Goal: Transaction & Acquisition: Obtain resource

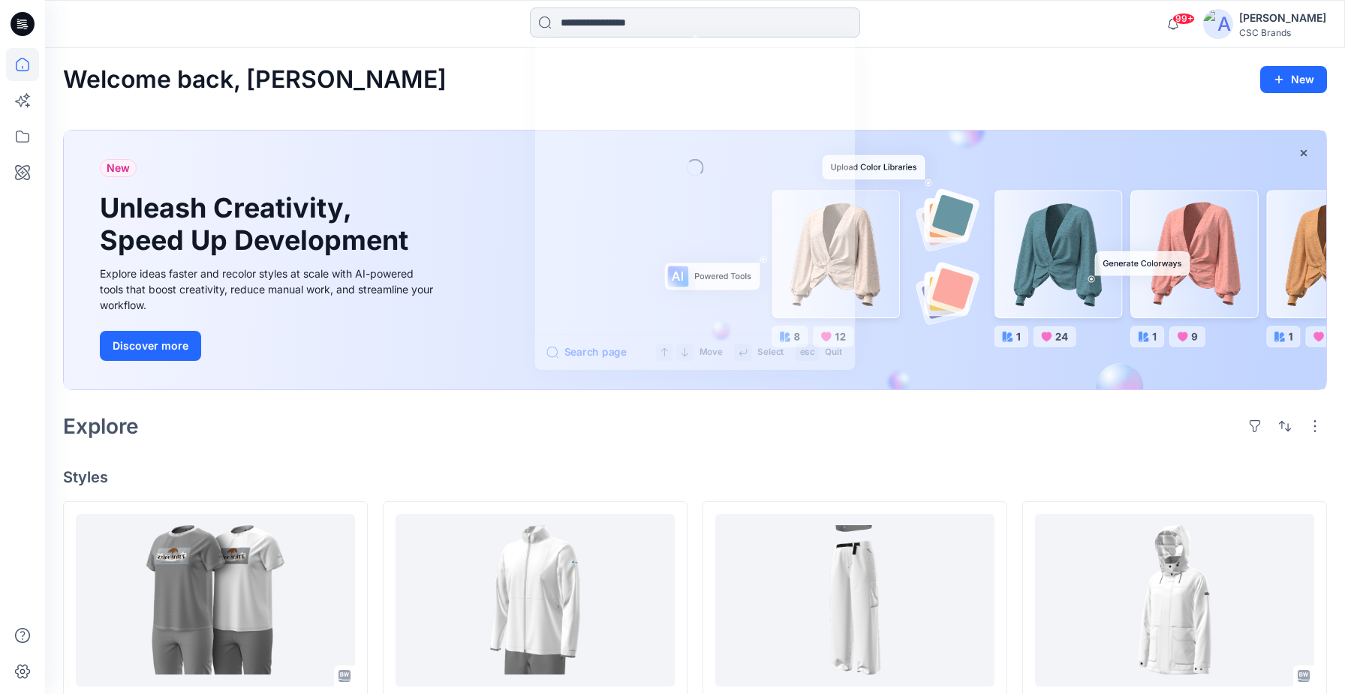
click at [563, 21] on input at bounding box center [695, 23] width 330 height 30
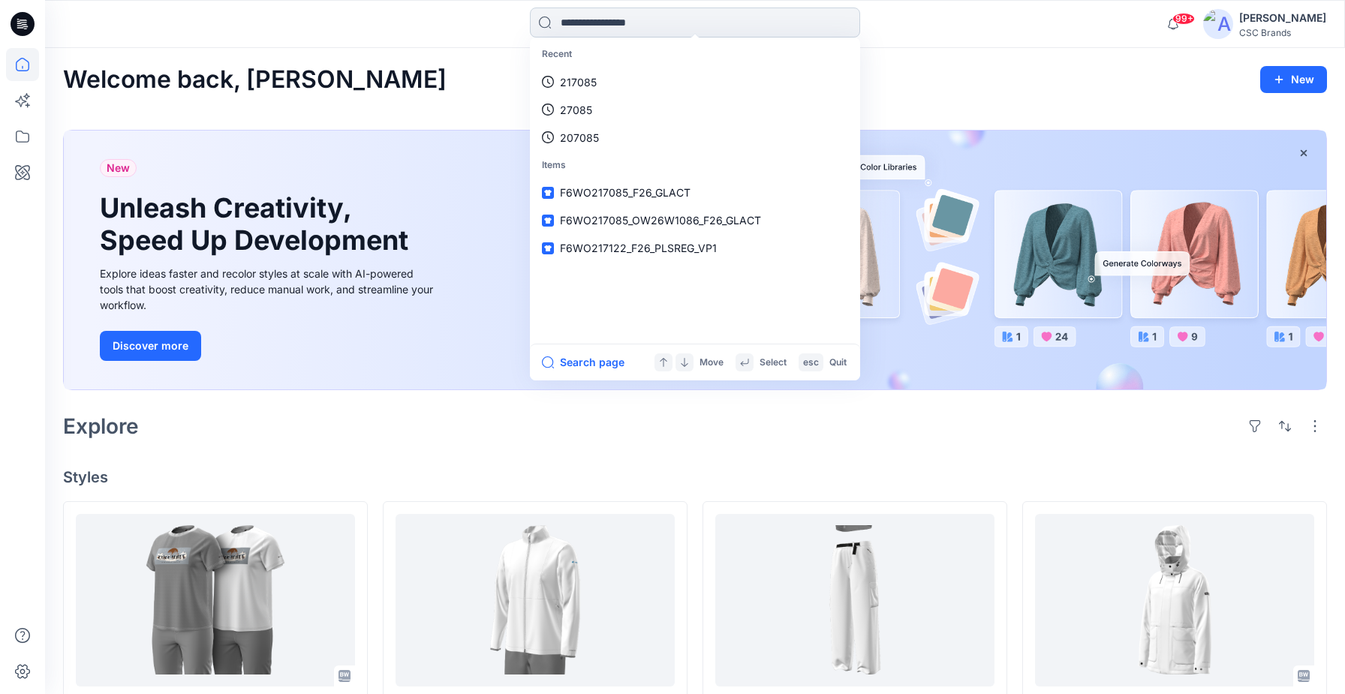
paste input "******"
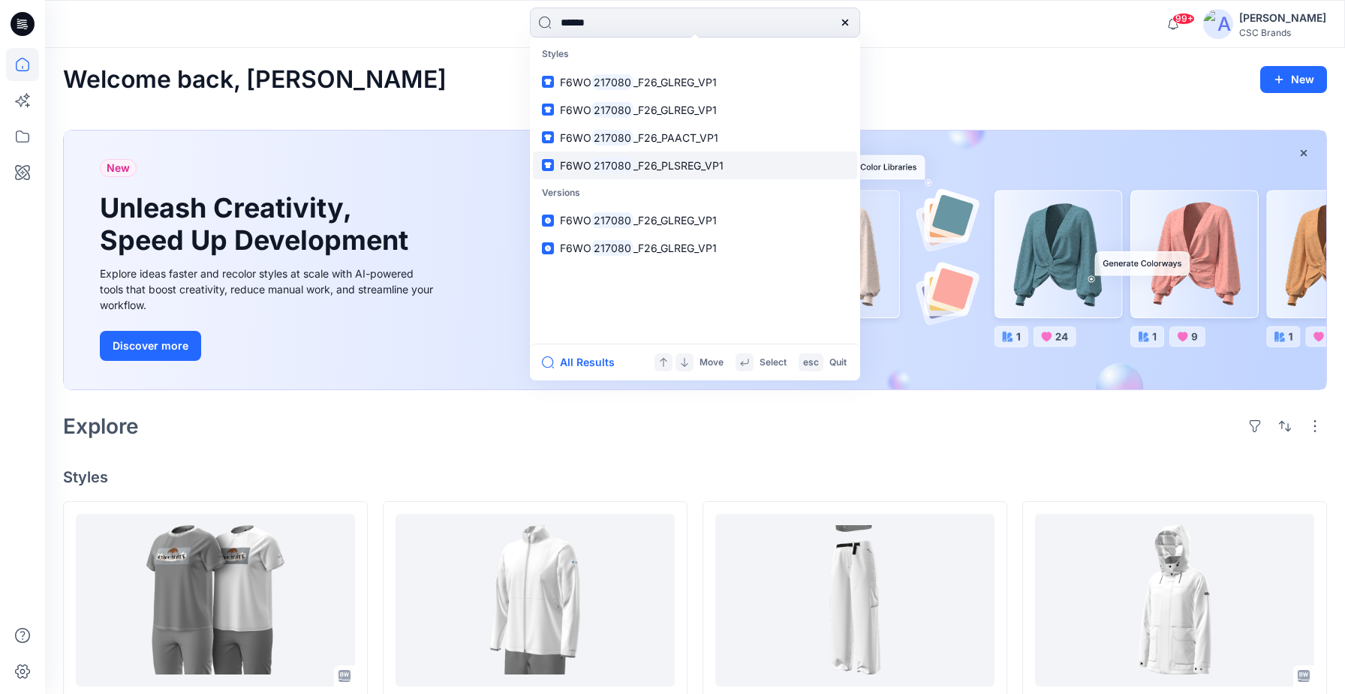
type input "******"
click at [676, 161] on span "_F26_PLSREG_VP1" at bounding box center [678, 165] width 90 height 13
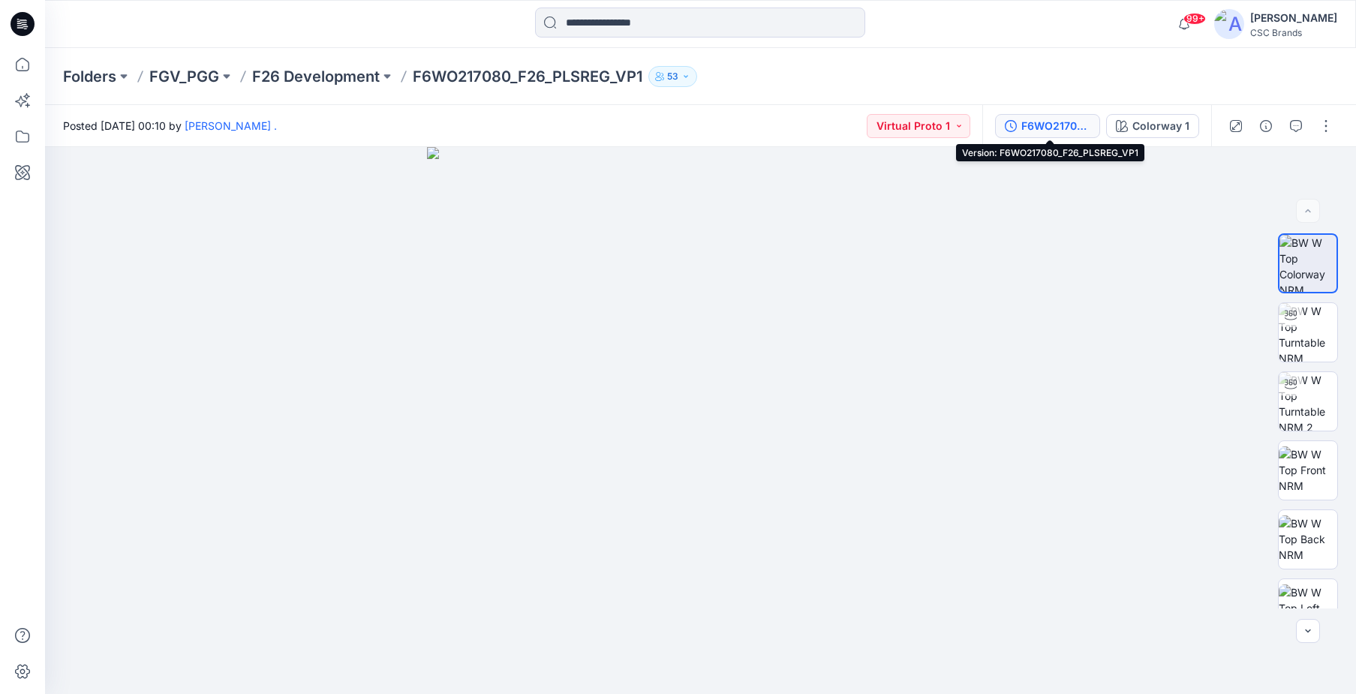
click at [1066, 126] on div "F6WO217080_F26_PLSREG_VP1" at bounding box center [1055, 126] width 69 height 17
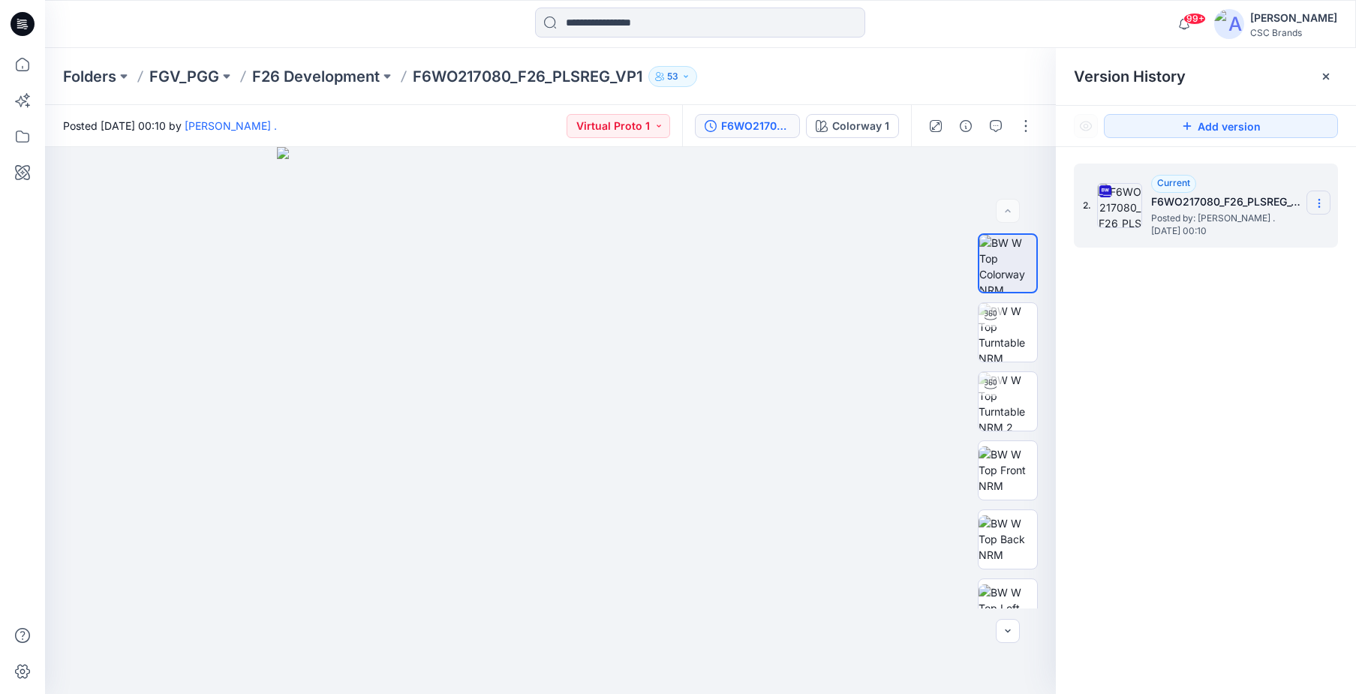
click at [1321, 200] on icon at bounding box center [1319, 203] width 12 height 12
click at [1260, 229] on span "Download Source BW File" at bounding box center [1243, 233] width 126 height 18
click at [634, 20] on input at bounding box center [700, 23] width 330 height 30
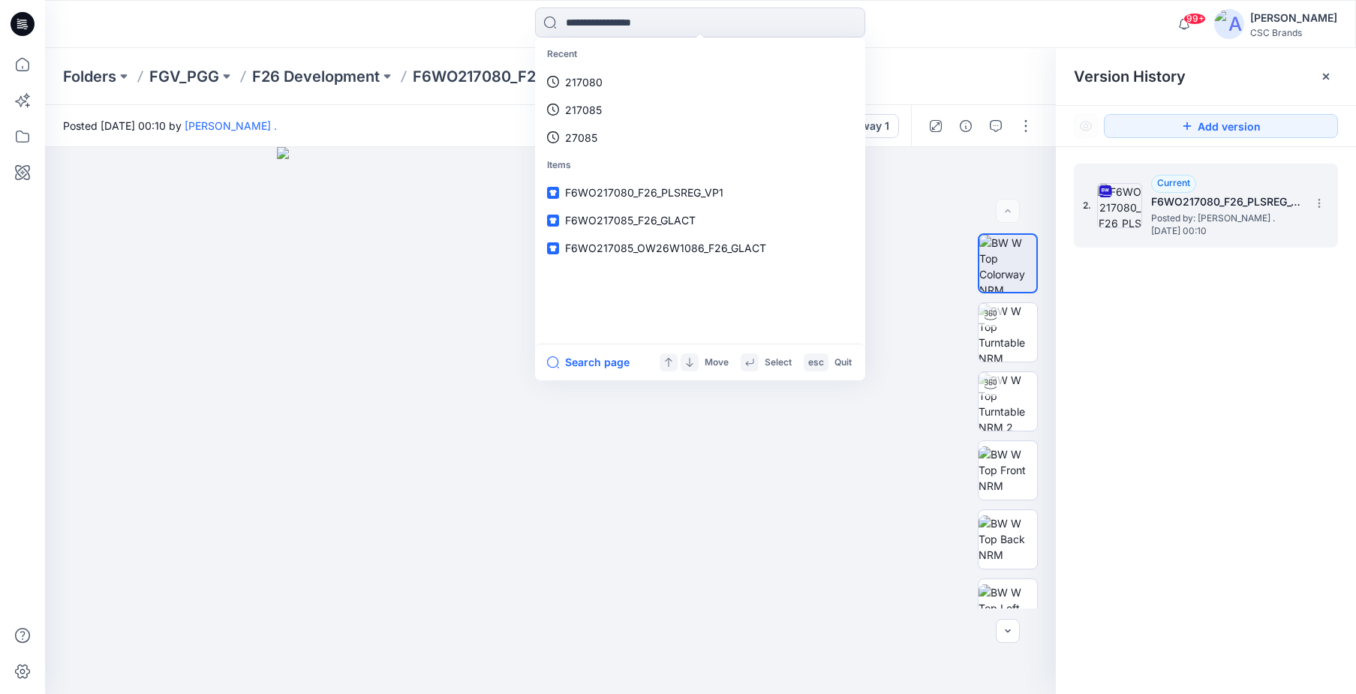
drag, startPoint x: 599, startPoint y: 83, endPoint x: 630, endPoint y: 48, distance: 46.7
click at [600, 82] on p "217080" at bounding box center [584, 82] width 38 height 16
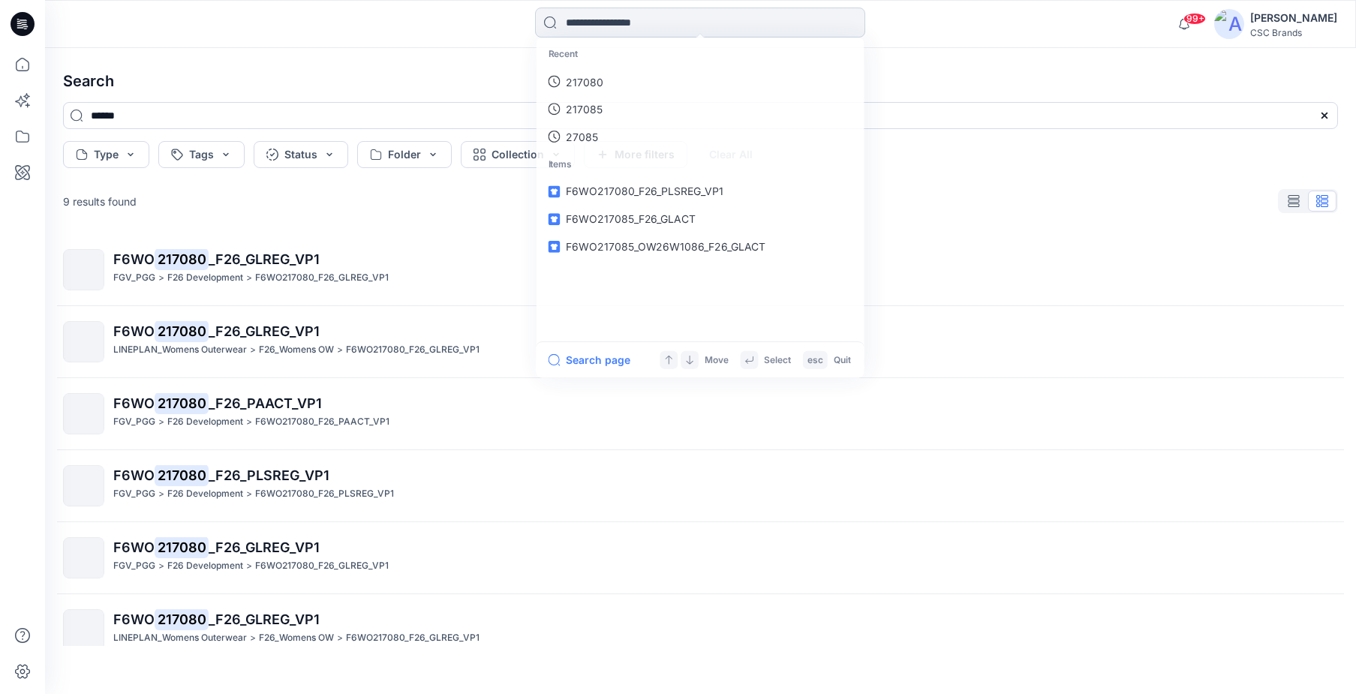
click at [647, 20] on input at bounding box center [700, 23] width 330 height 30
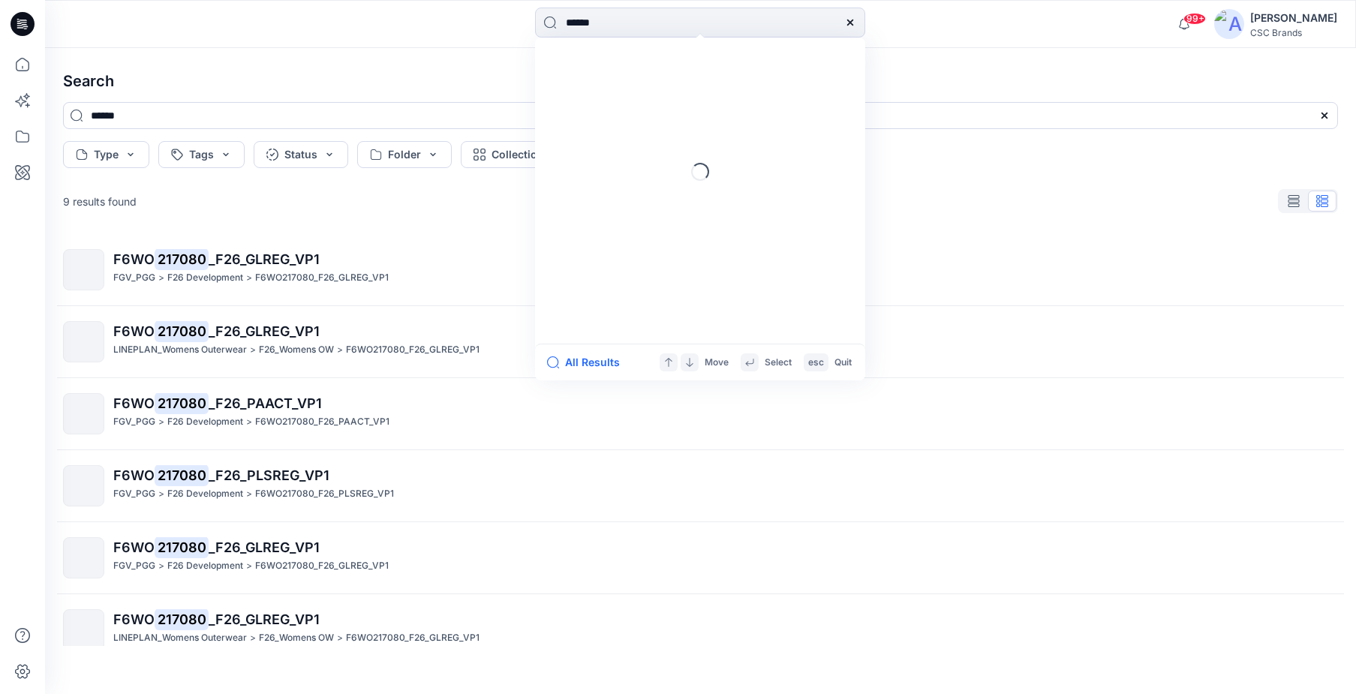
type input "******"
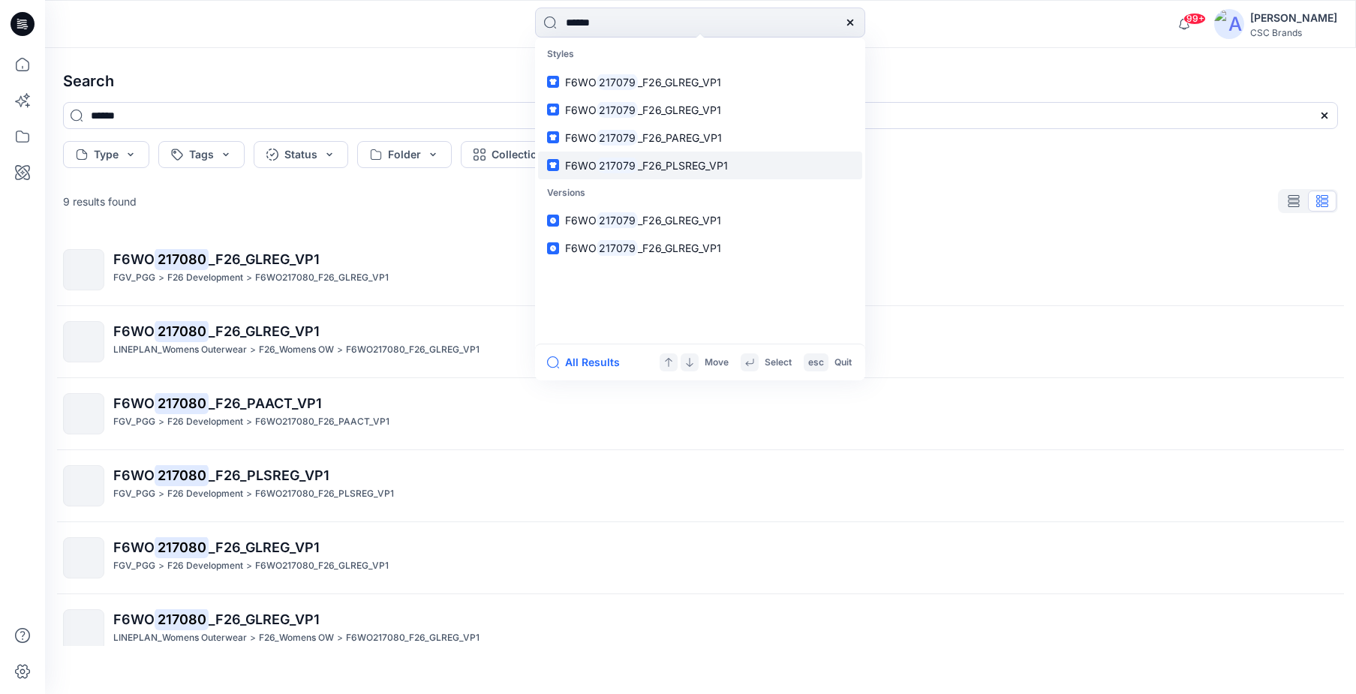
click at [687, 168] on span "_F26_PLSREG_VP1" at bounding box center [683, 165] width 90 height 13
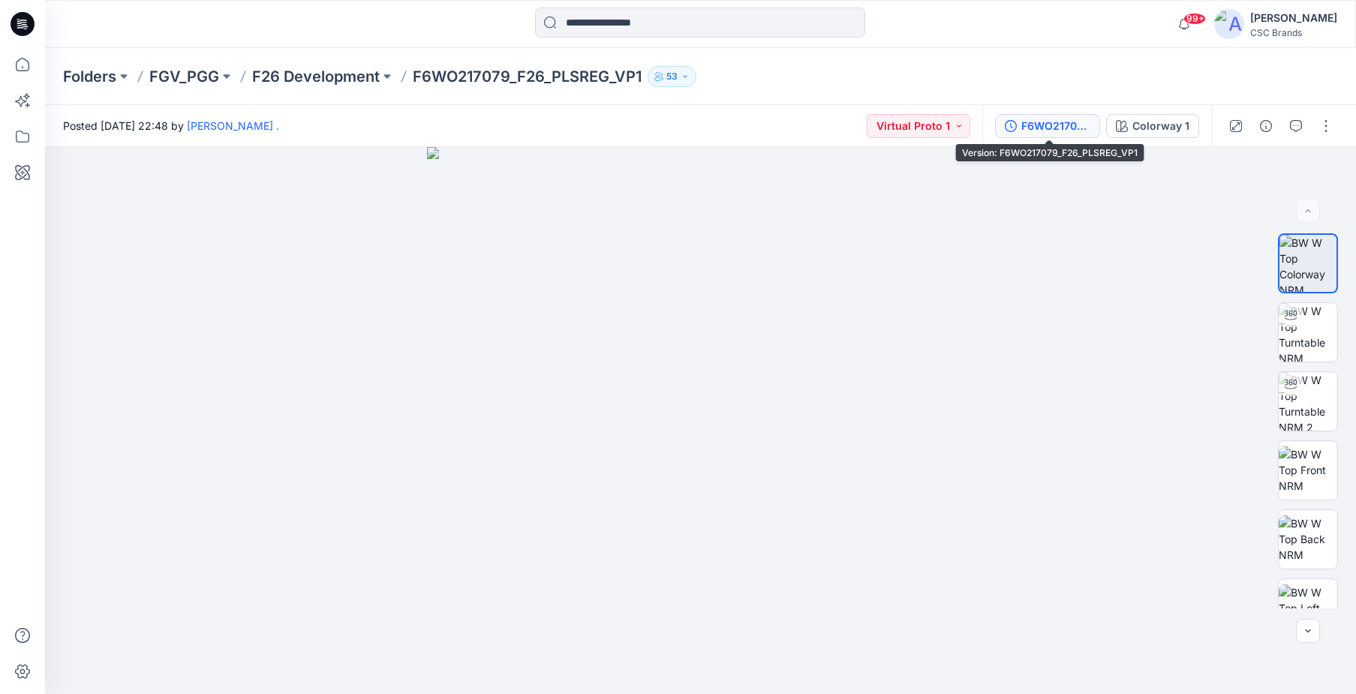
click at [1047, 125] on div "F6WO217079_F26_PLSREG_VP1" at bounding box center [1055, 126] width 69 height 17
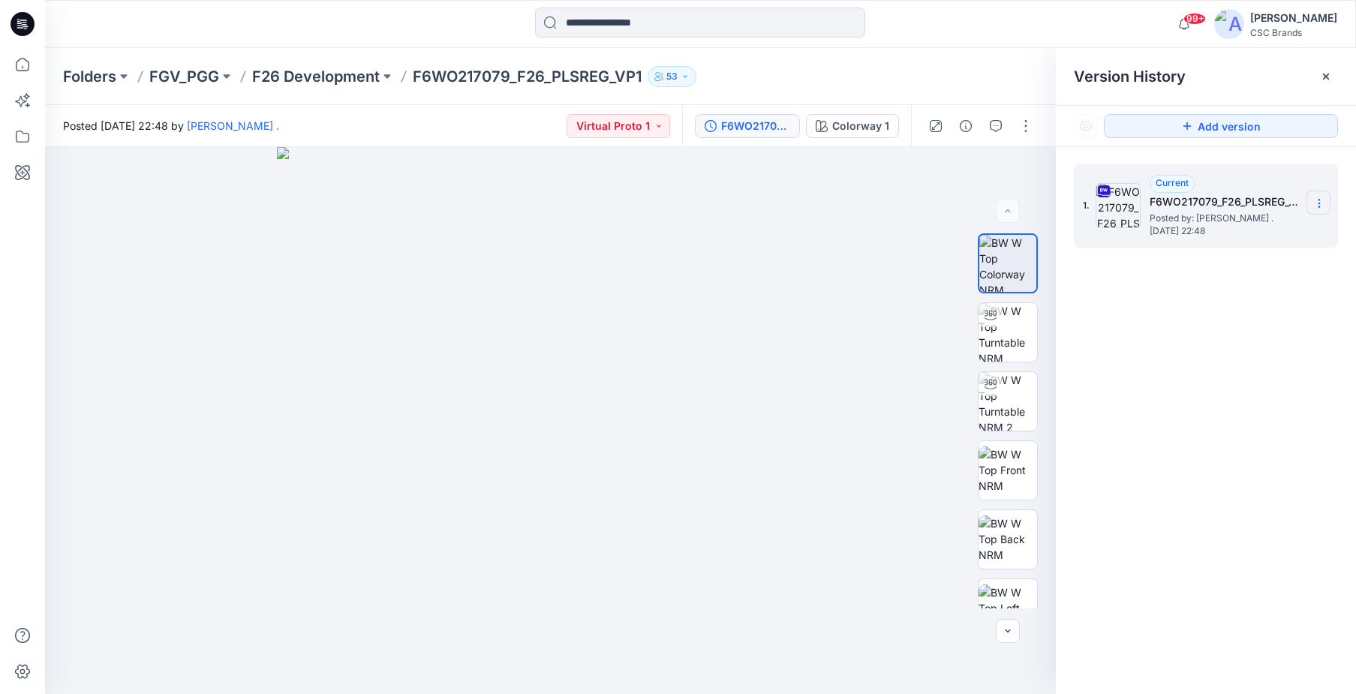
click at [1318, 206] on icon at bounding box center [1319, 203] width 12 height 12
click at [1294, 229] on span "Download Source BW File" at bounding box center [1243, 233] width 126 height 18
